Goal: Navigation & Orientation: Find specific page/section

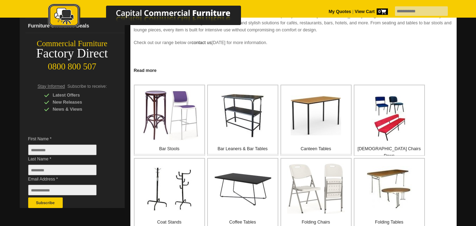
scroll to position [141, 0]
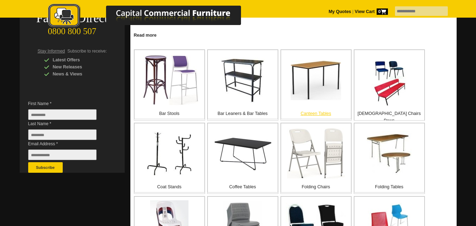
click at [316, 78] on img at bounding box center [316, 80] width 50 height 40
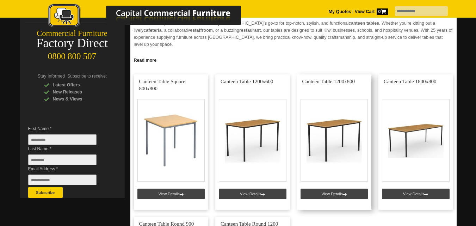
scroll to position [141, 0]
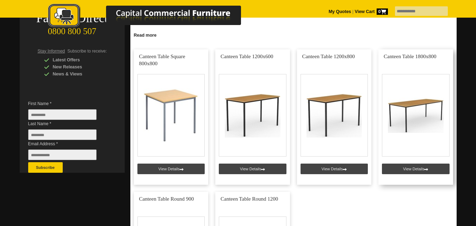
click at [406, 109] on link at bounding box center [416, 116] width 75 height 135
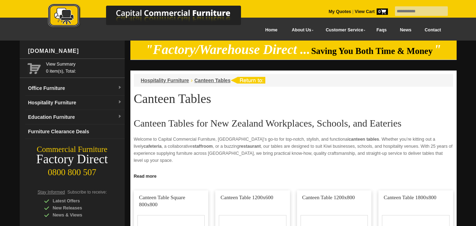
scroll to position [141, 0]
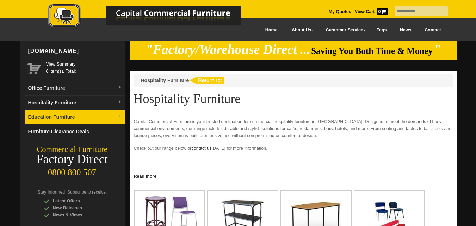
click at [74, 117] on link "Education Furniture" at bounding box center [74, 117] width 99 height 14
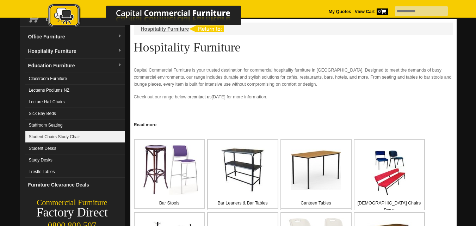
scroll to position [35, 0]
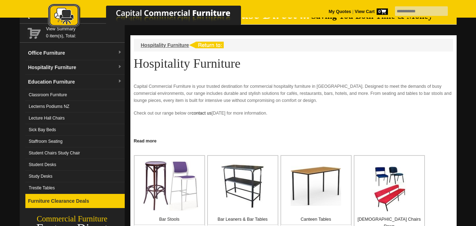
click at [81, 200] on link "Furniture Clearance Deals" at bounding box center [74, 201] width 99 height 14
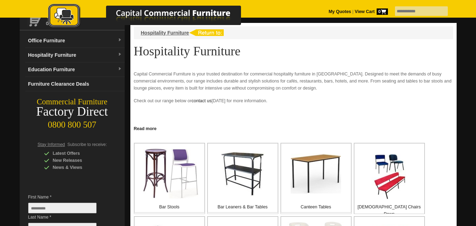
scroll to position [35, 0]
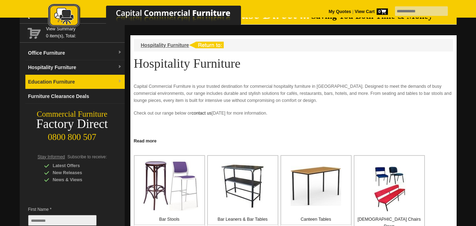
click at [76, 80] on link "Education Furniture" at bounding box center [74, 82] width 99 height 14
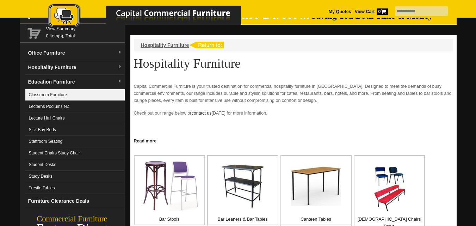
click at [99, 93] on link "Classroom Furniture" at bounding box center [74, 95] width 99 height 12
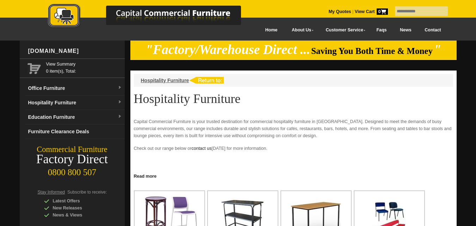
scroll to position [35, 0]
